Goal: Navigation & Orientation: Find specific page/section

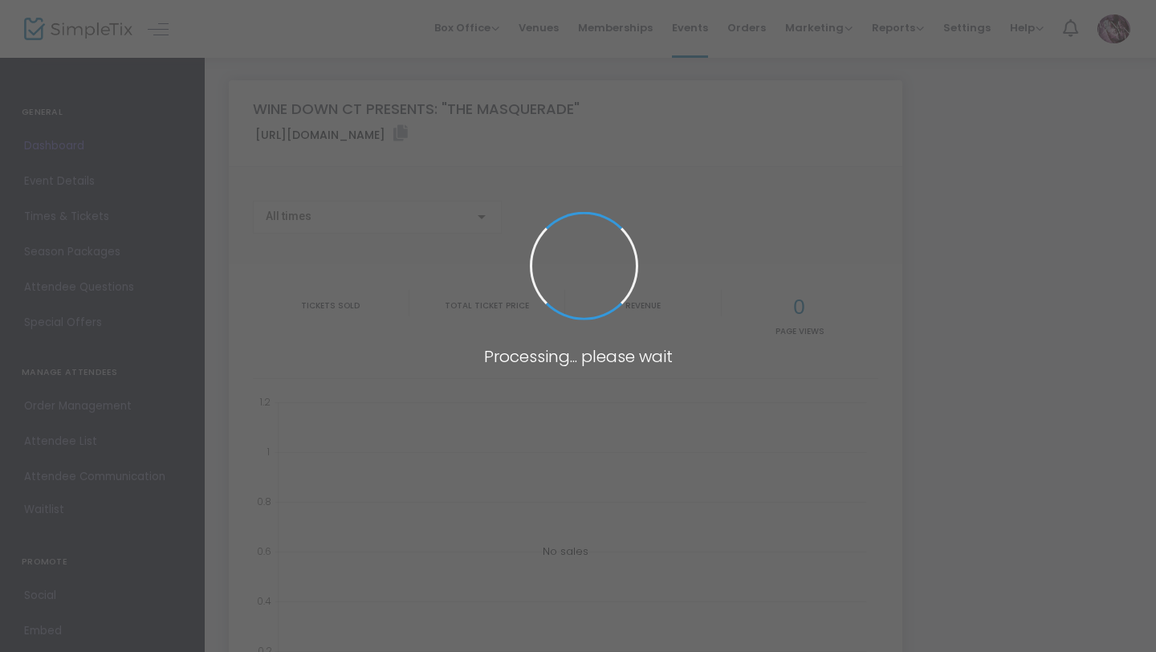
type input "[URL][DOMAIN_NAME]"
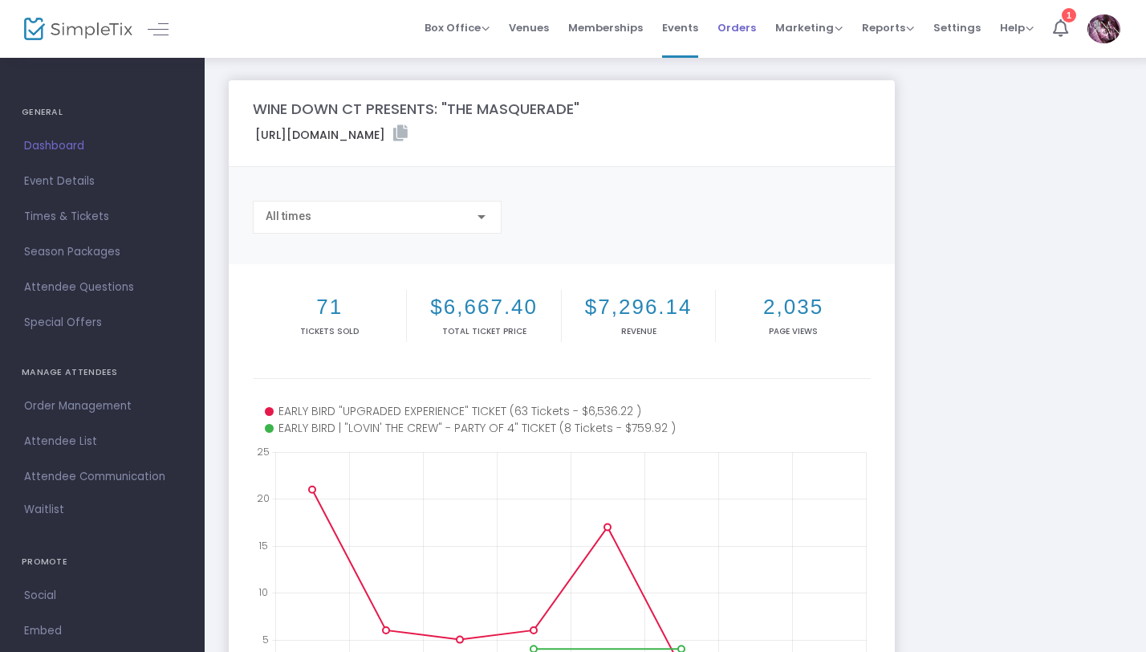
click at [750, 26] on span "Orders" at bounding box center [737, 27] width 39 height 41
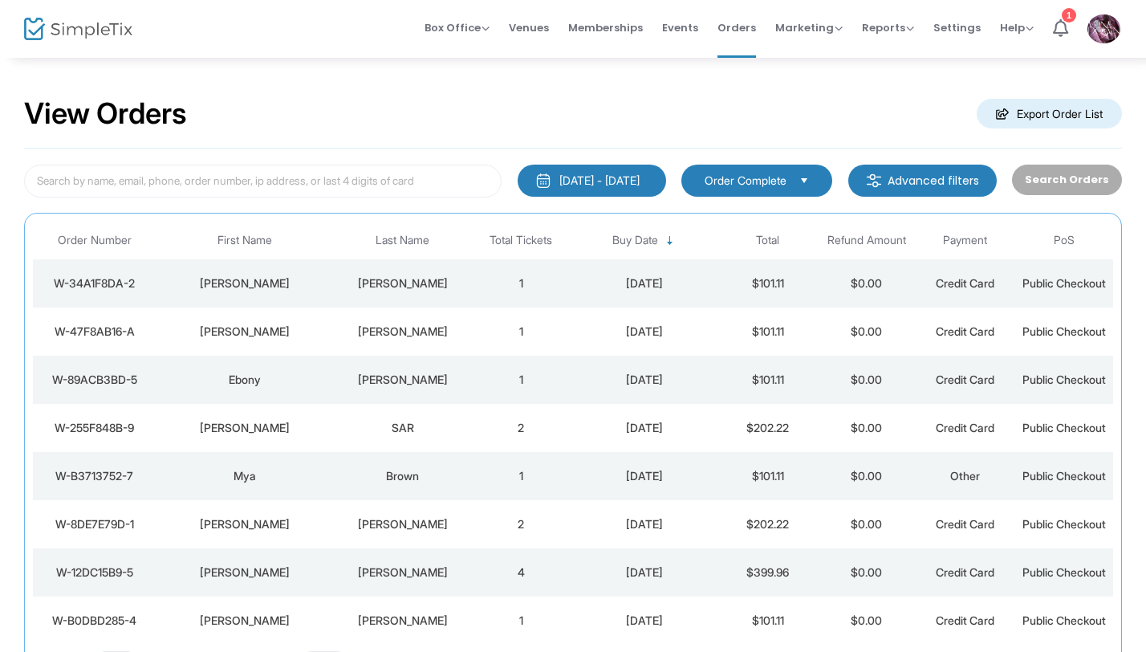
click at [92, 30] on img at bounding box center [78, 29] width 108 height 23
